Goal: Information Seeking & Learning: Learn about a topic

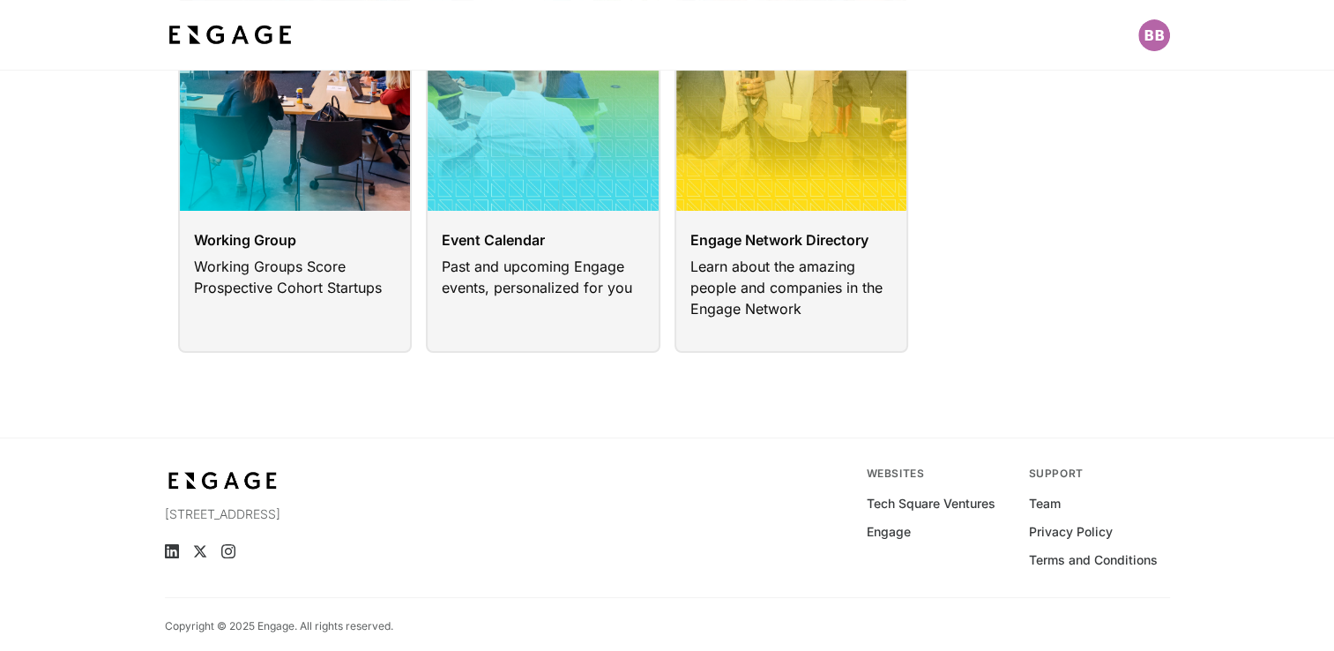
scroll to position [237, 0]
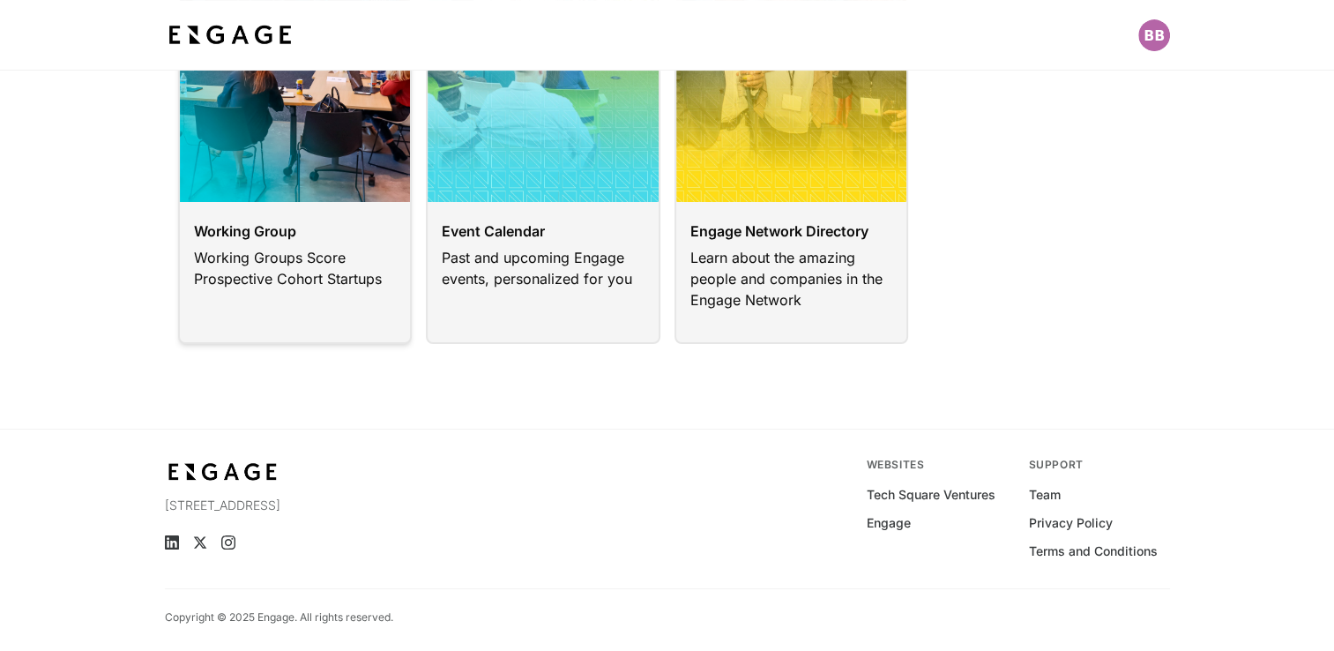
click at [312, 301] on link at bounding box center [295, 131] width 234 height 426
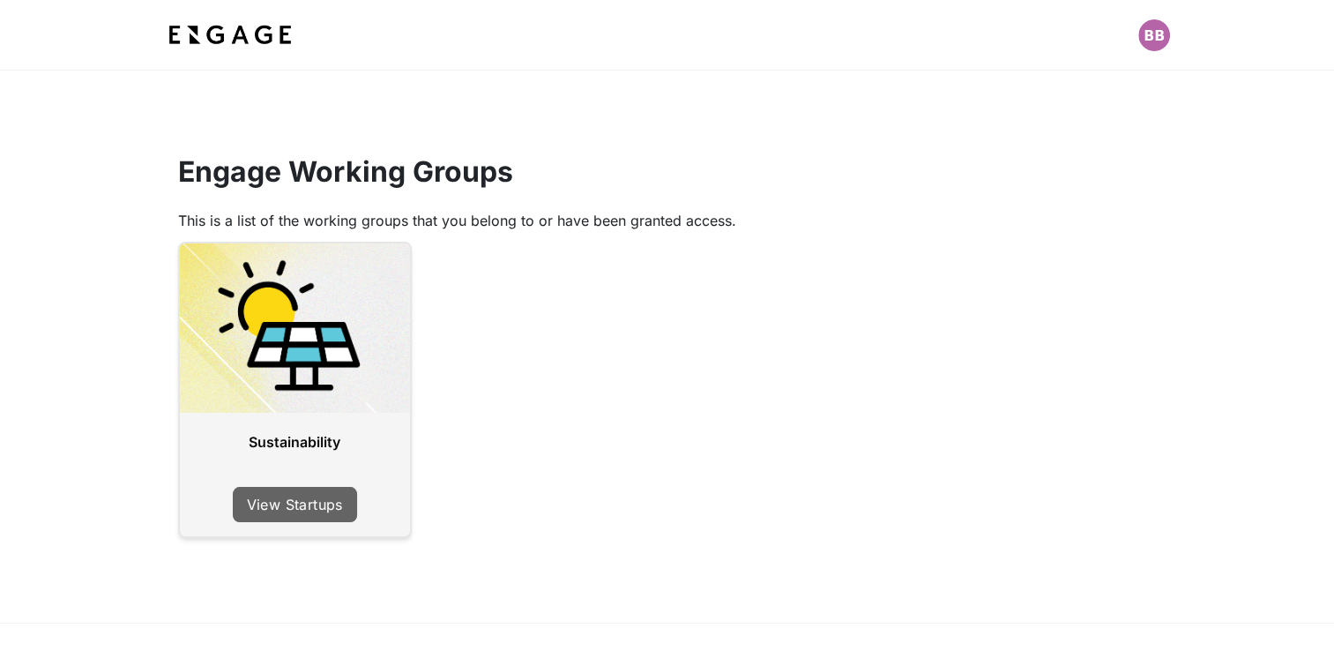
click at [306, 513] on link "View Startups" at bounding box center [295, 504] width 124 height 35
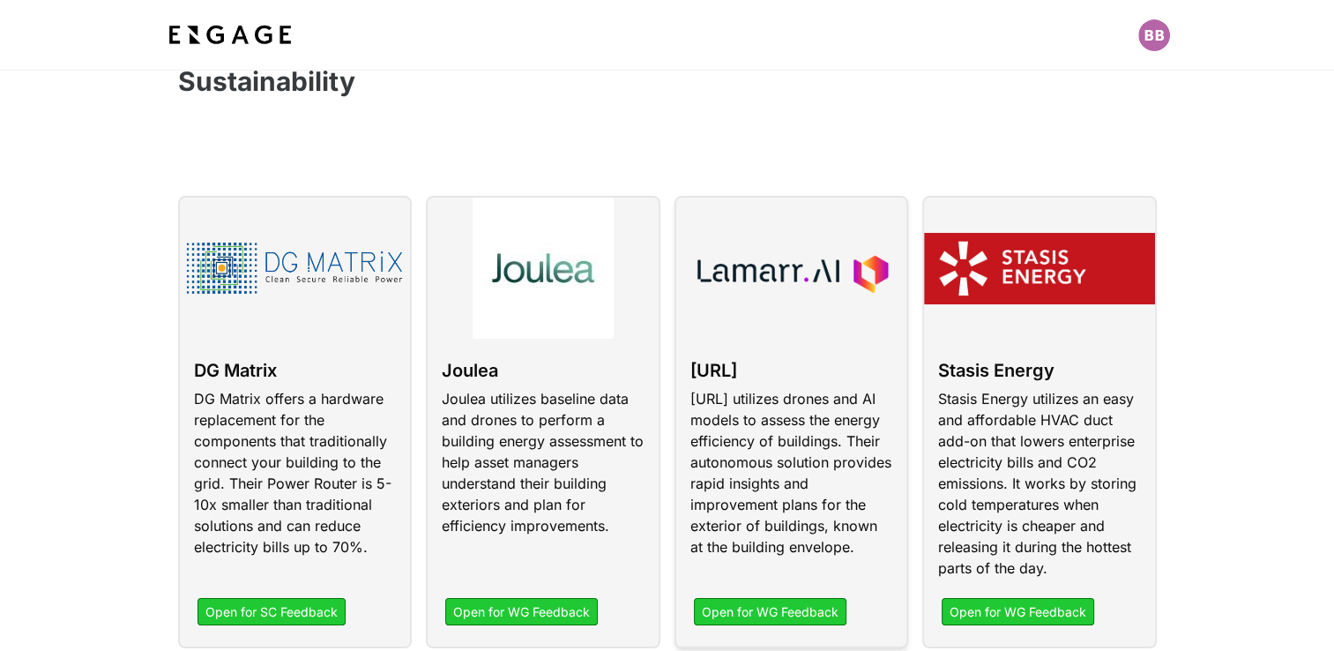
scroll to position [176, 0]
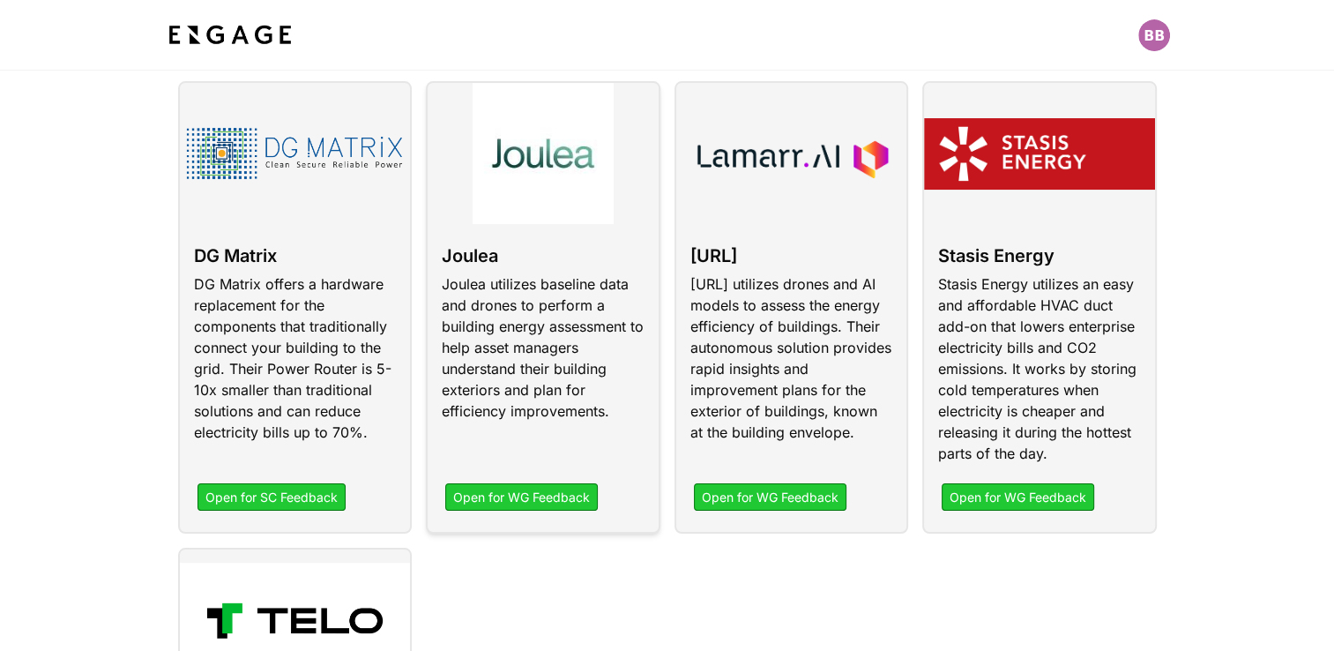
click at [539, 368] on link at bounding box center [543, 307] width 234 height 452
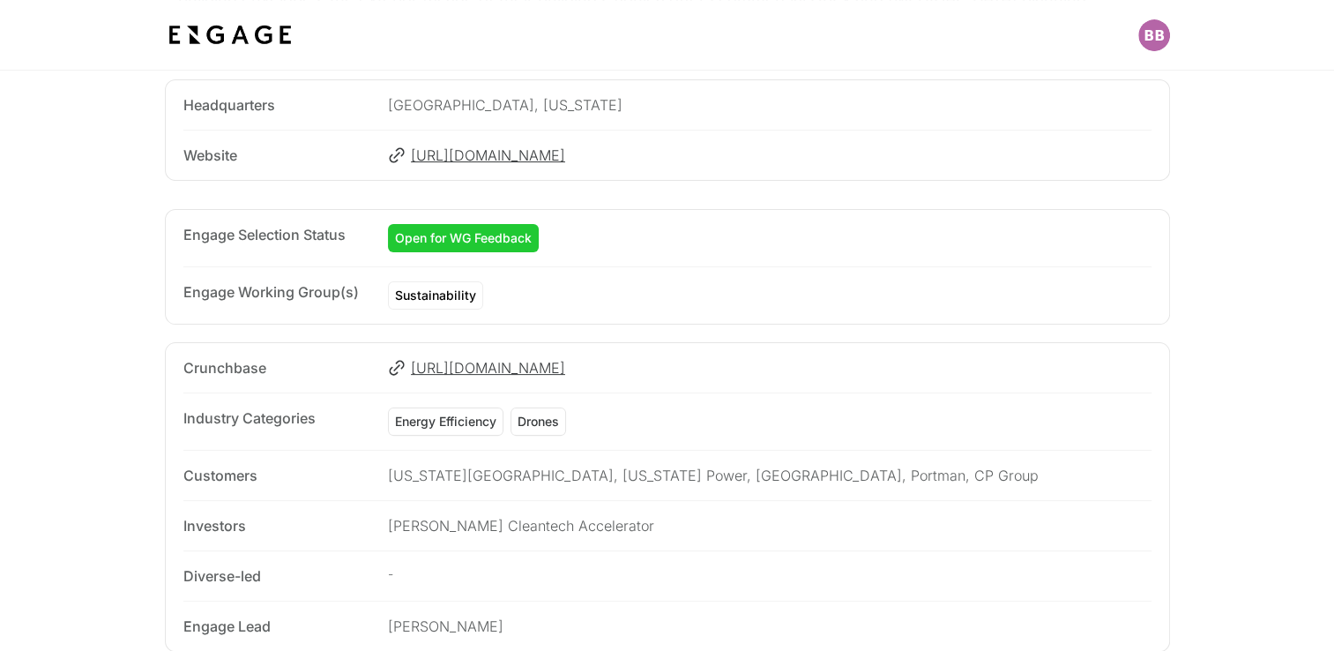
scroll to position [441, 0]
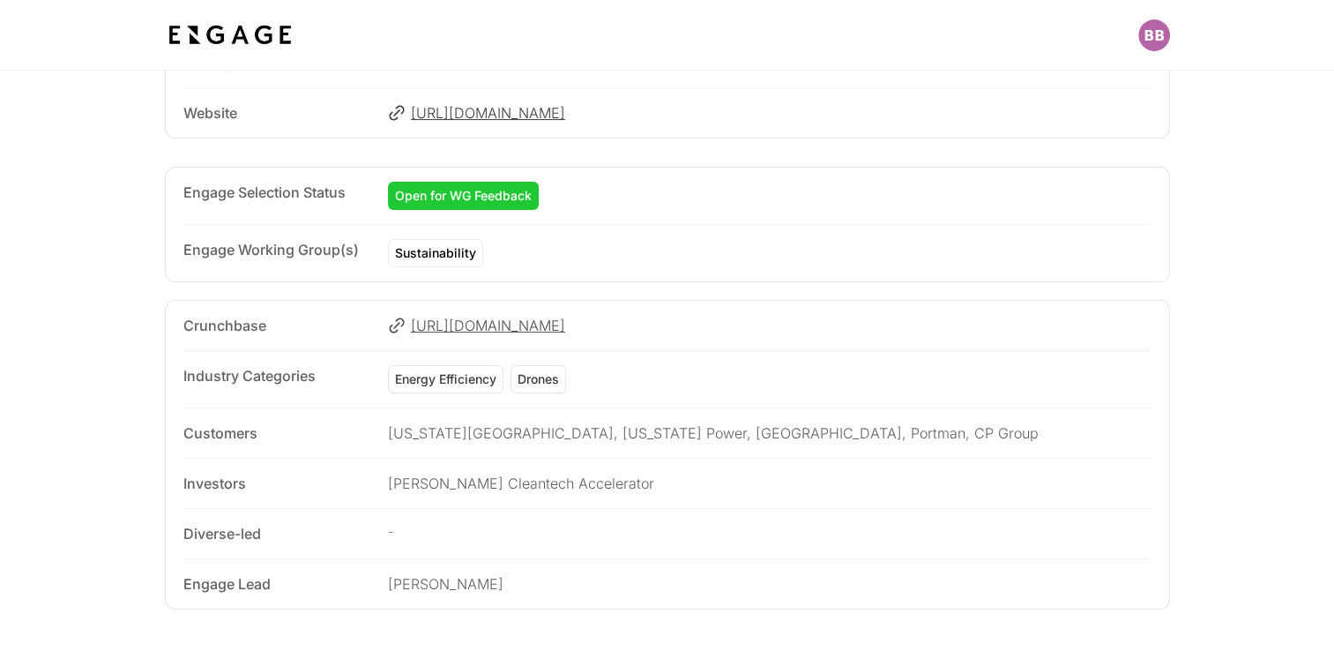
click at [650, 330] on span "https://www.crunchbase.com/organization/joulea" at bounding box center [781, 325] width 740 height 21
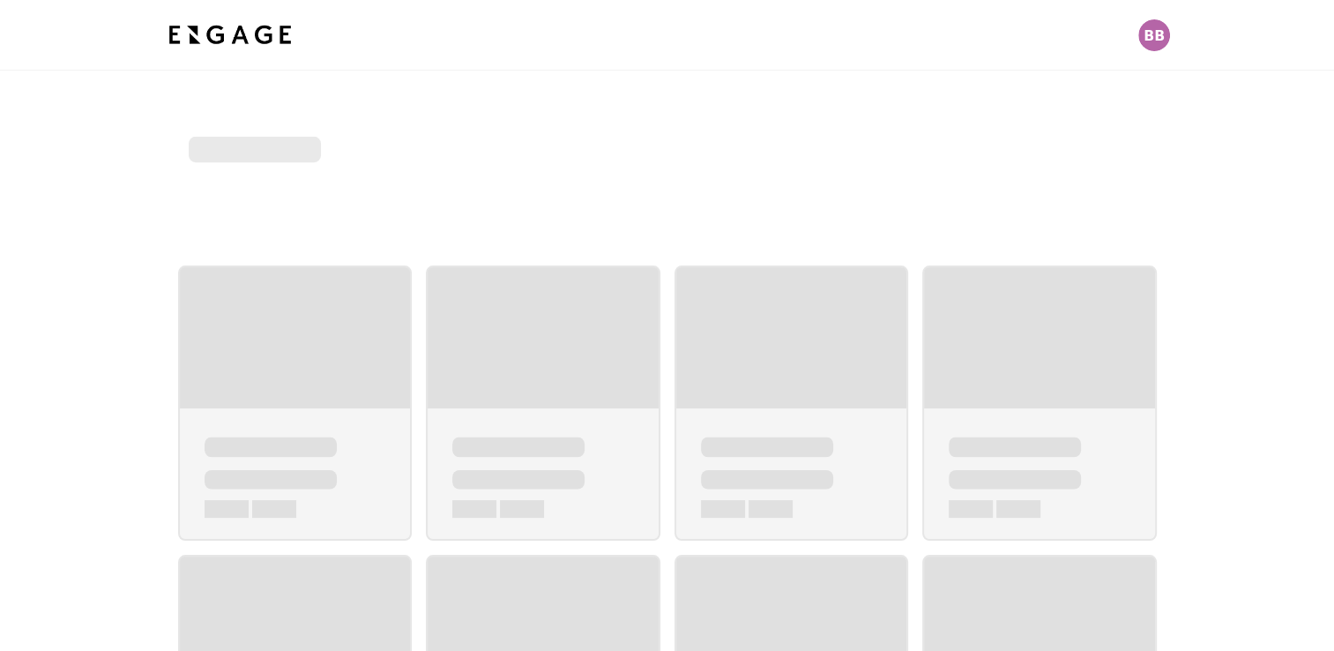
scroll to position [71, 0]
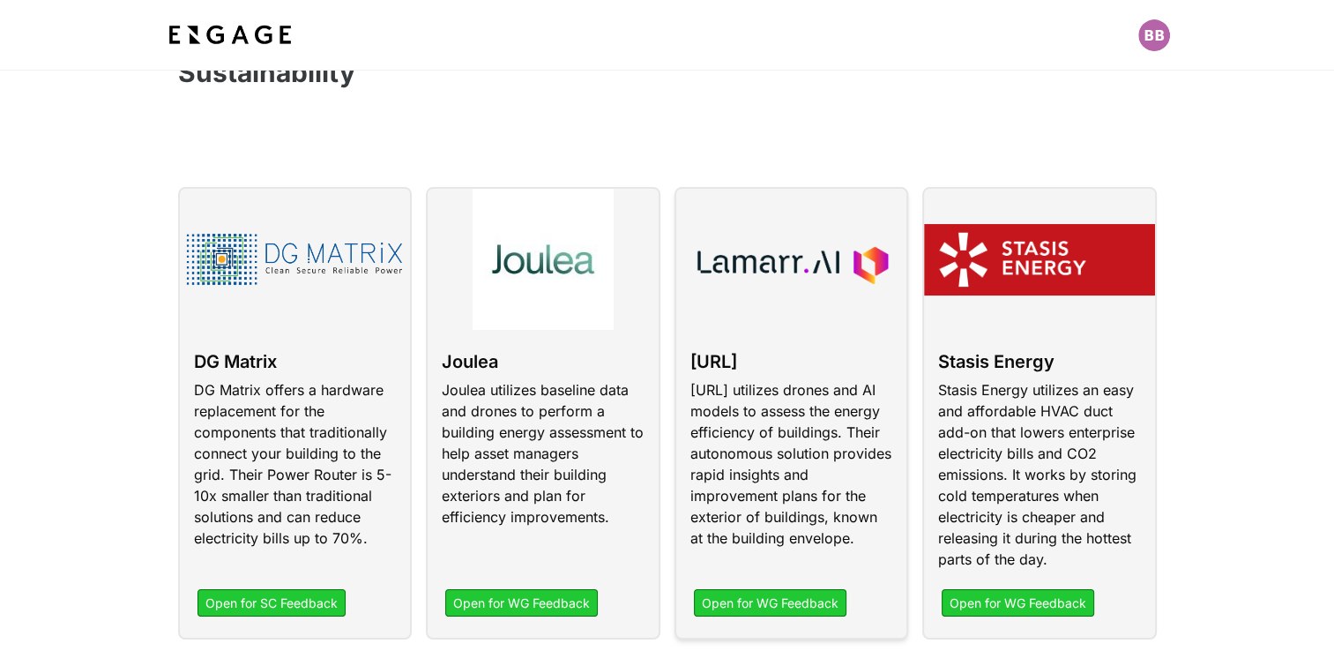
click at [785, 472] on link at bounding box center [791, 413] width 234 height 452
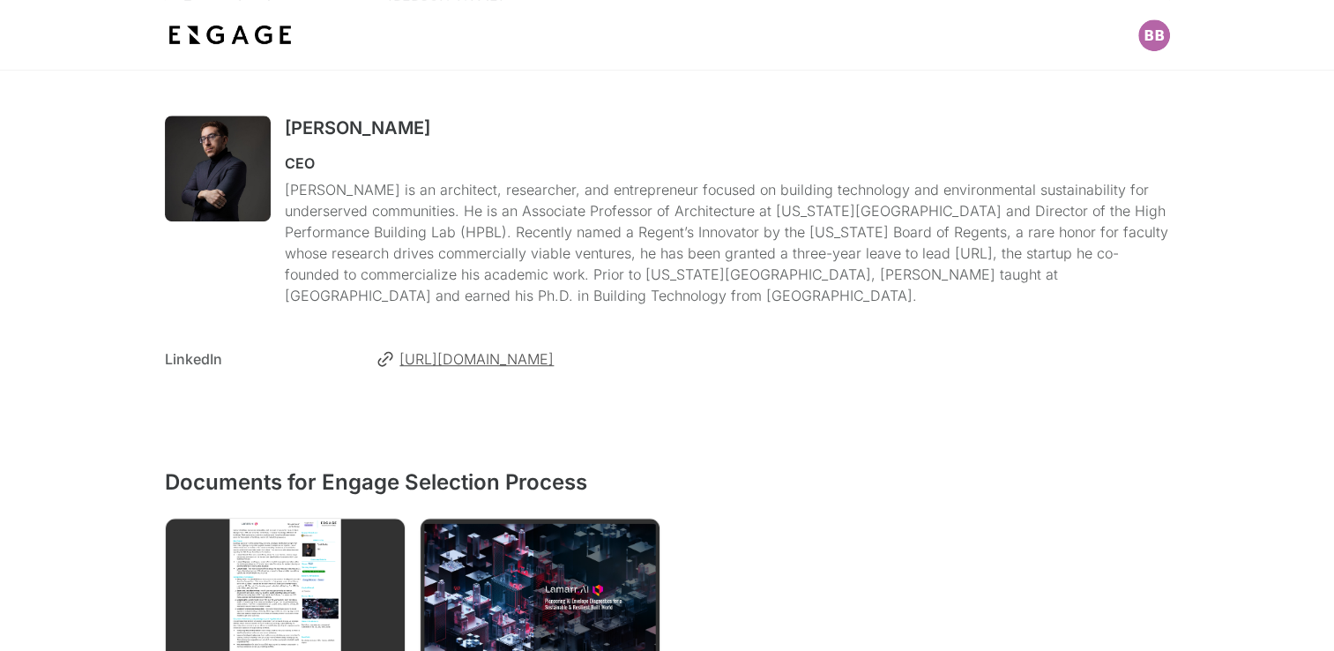
scroll to position [1128, 0]
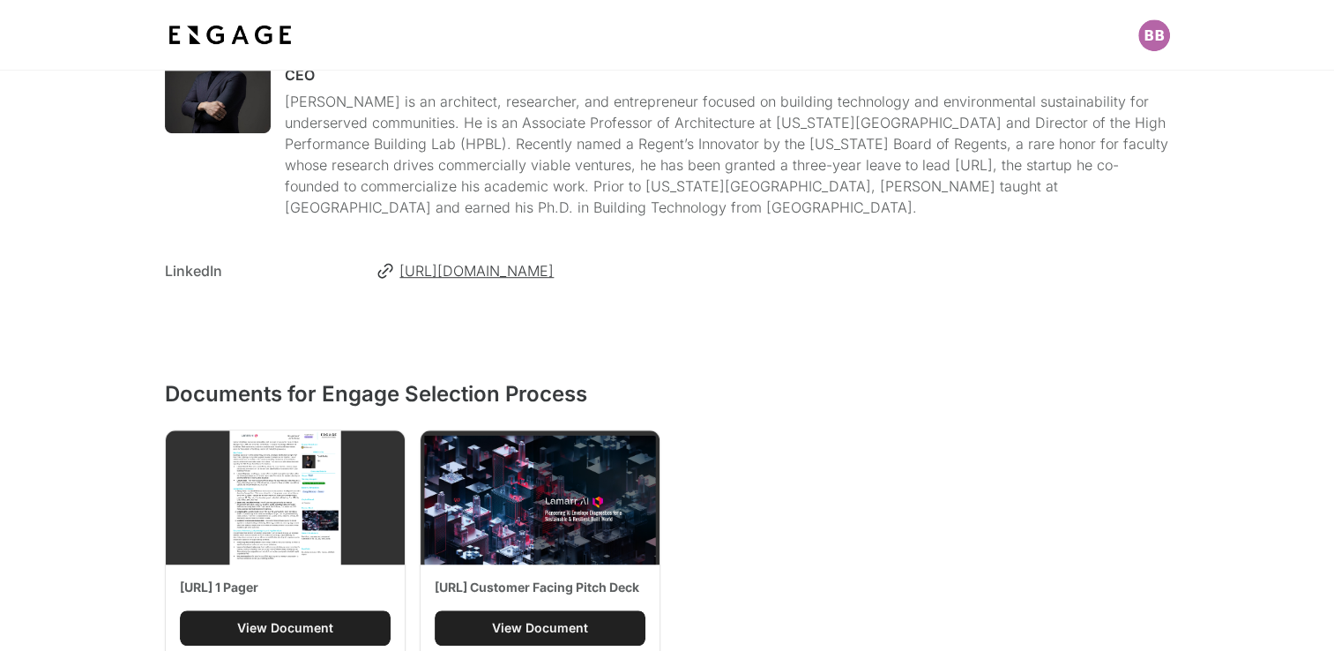
click at [257, 495] on img at bounding box center [285, 497] width 239 height 134
click at [314, 619] on div "View Document" at bounding box center [285, 628] width 96 height 18
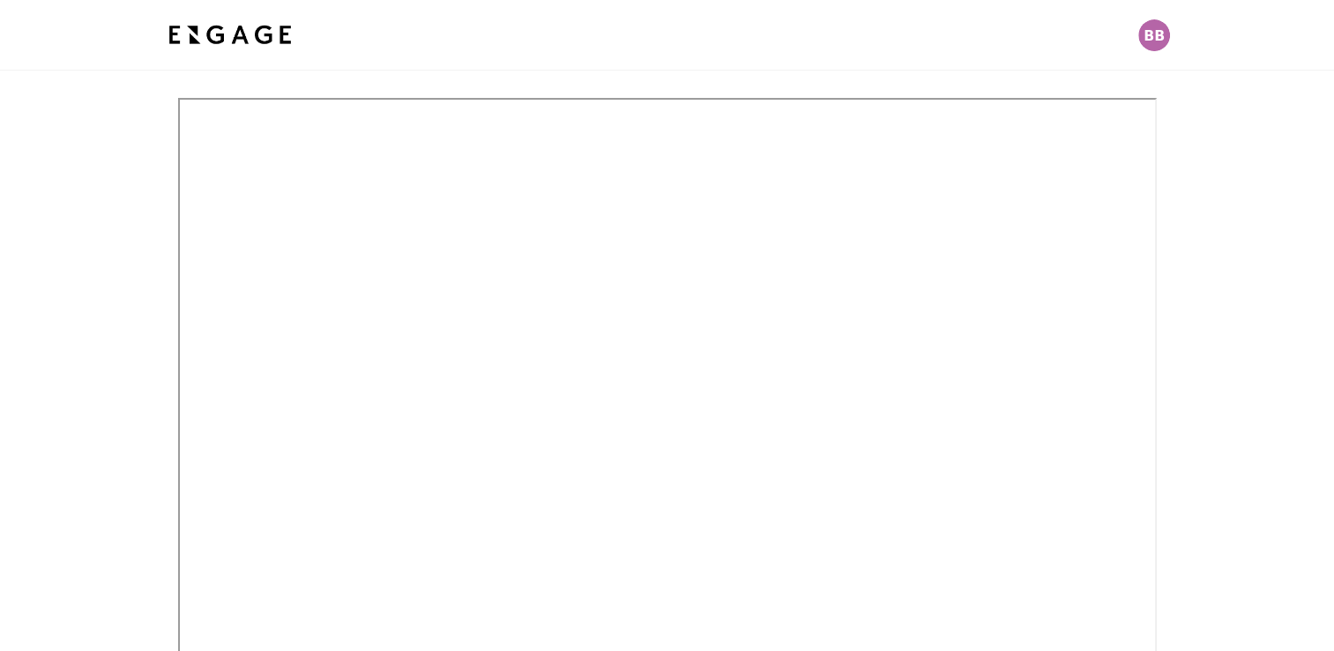
scroll to position [144, 0]
